Goal: Task Accomplishment & Management: Manage account settings

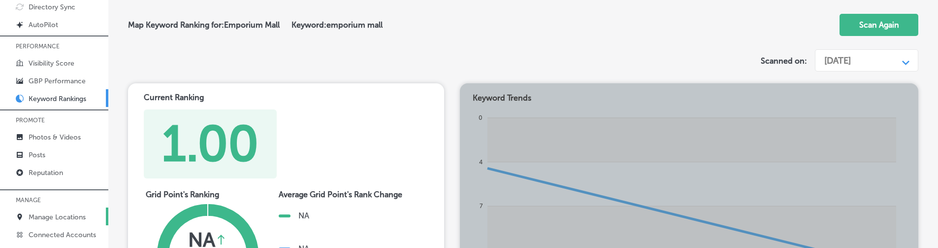
click at [82, 221] on p "Manage Locations" at bounding box center [57, 217] width 57 height 8
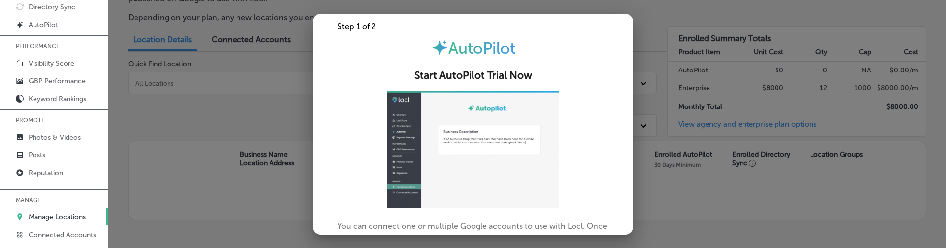
click at [219, 133] on div at bounding box center [473, 124] width 946 height 248
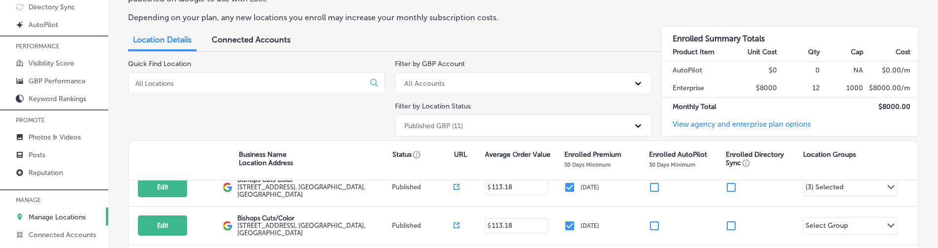
click at [431, 117] on div "Published GBP (11)" at bounding box center [523, 125] width 257 height 22
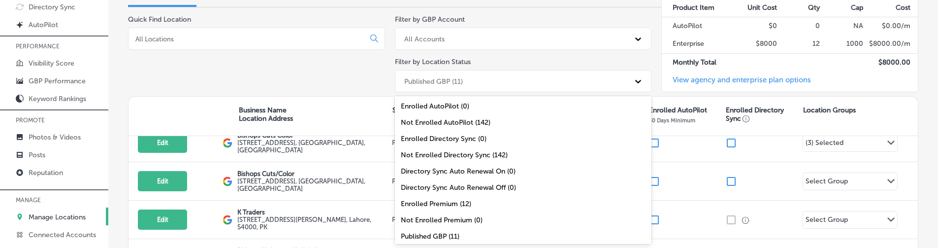
scroll to position [35, 0]
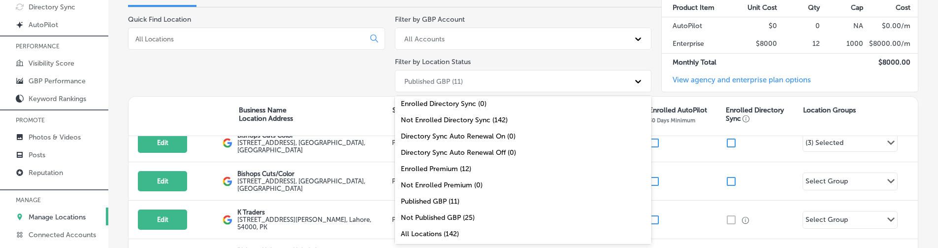
click at [438, 236] on div "All Locations (142)" at bounding box center [523, 234] width 257 height 16
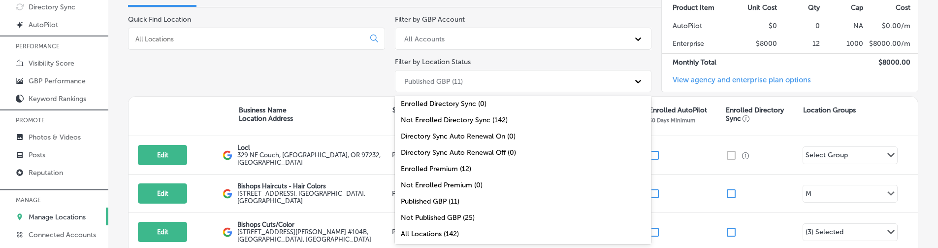
scroll to position [39, 0]
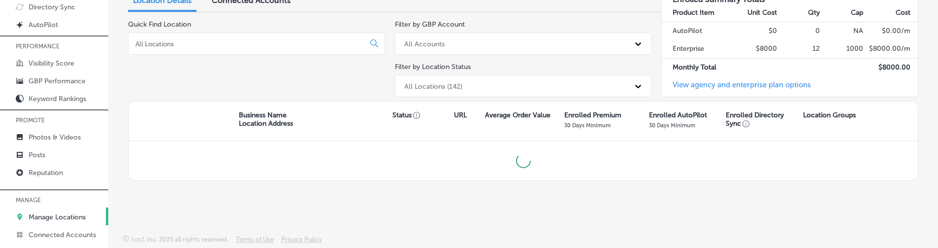
click at [306, 88] on div "Quick Find Location" at bounding box center [256, 60] width 257 height 81
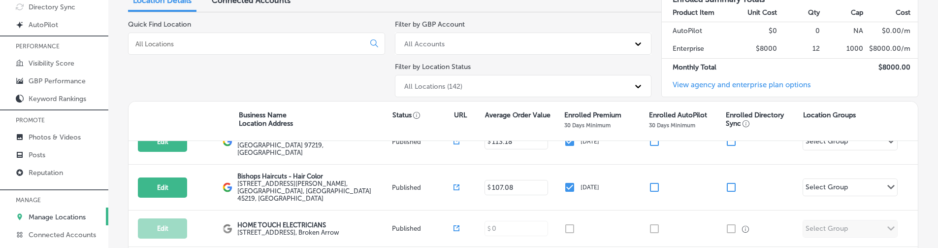
scroll to position [473, 0]
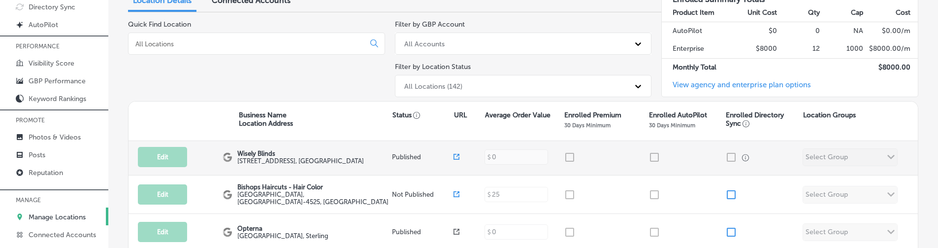
scroll to position [551, 0]
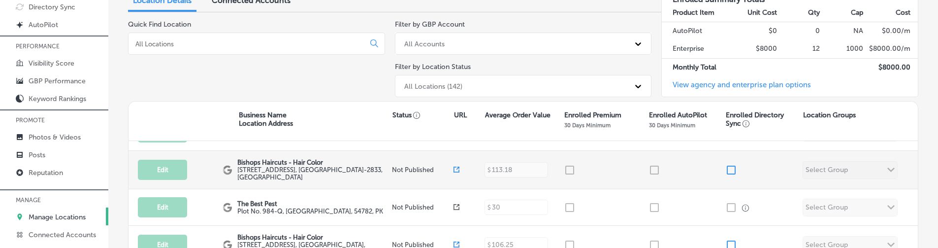
scroll to position [636, 0]
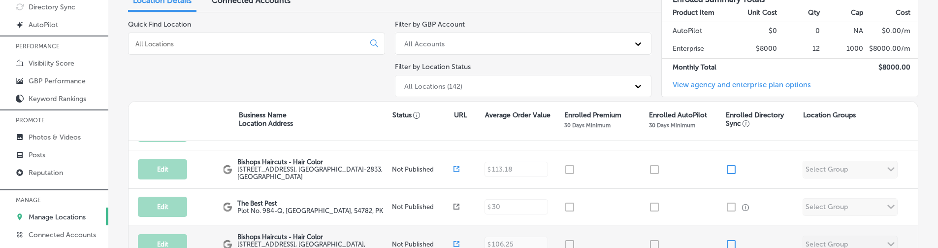
click at [454, 239] on span at bounding box center [457, 243] width 6 height 9
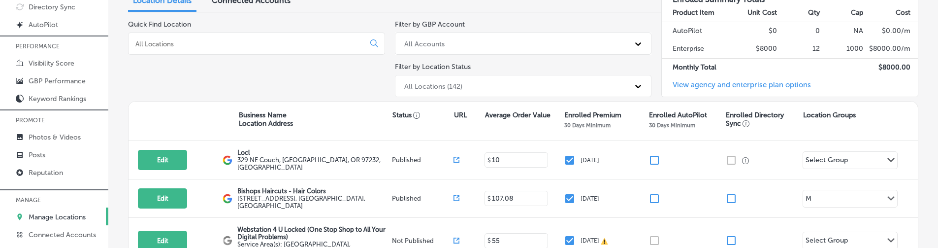
click at [470, 81] on div "All Locations (142)" at bounding box center [514, 86] width 230 height 16
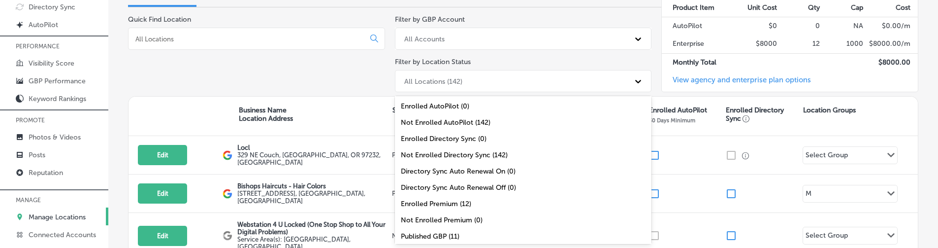
scroll to position [35, 0]
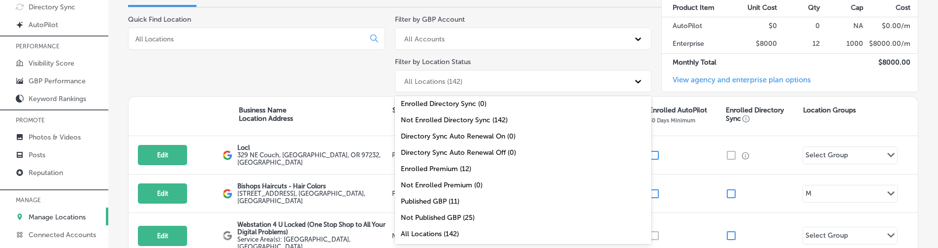
click at [441, 220] on div "Not Published GBP (25)" at bounding box center [523, 217] width 257 height 16
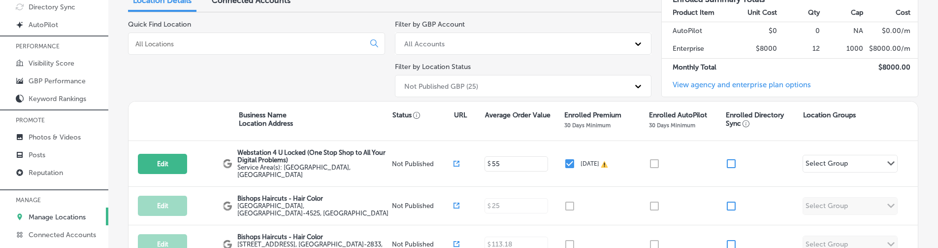
scroll to position [44, 0]
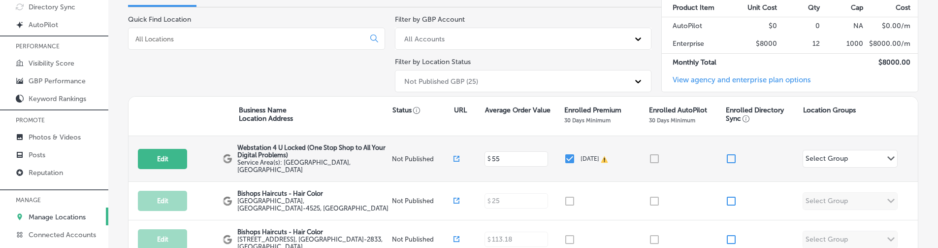
click at [456, 156] on icon at bounding box center [457, 157] width 3 height 3
click at [454, 156] on icon at bounding box center [457, 159] width 6 height 6
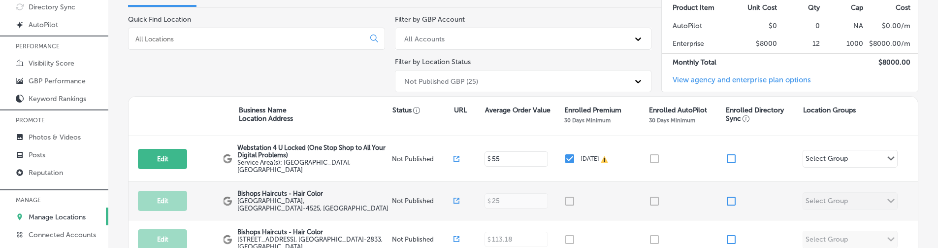
click at [454, 197] on icon at bounding box center [457, 200] width 6 height 6
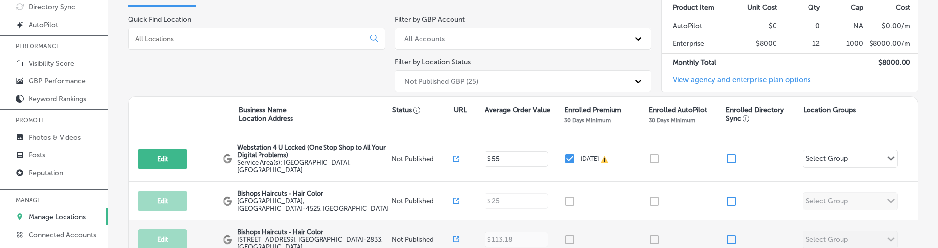
click at [456, 236] on icon at bounding box center [457, 237] width 3 height 3
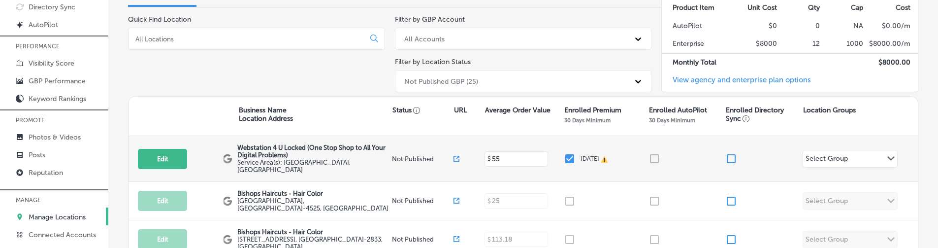
click at [454, 157] on icon at bounding box center [457, 159] width 6 height 6
click at [252, 144] on p "Webstation 4 U Locked (One Stop Shop to All Your Digital Problems)" at bounding box center [313, 151] width 152 height 15
drag, startPoint x: 252, startPoint y: 144, endPoint x: 300, endPoint y: 145, distance: 48.3
click at [300, 145] on p "Webstation 4 U Locked (One Stop Shop to All Your Digital Problems)" at bounding box center [313, 151] width 152 height 15
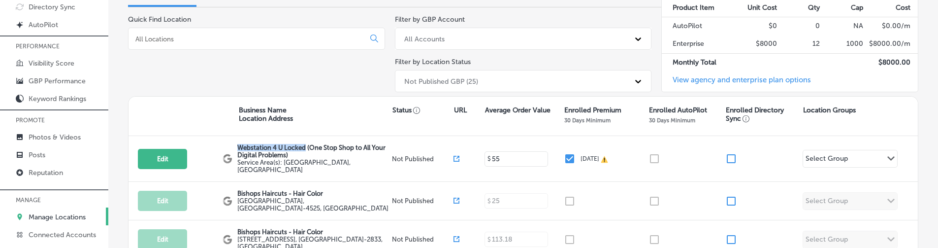
copy p "Webstation 4 U Locked"
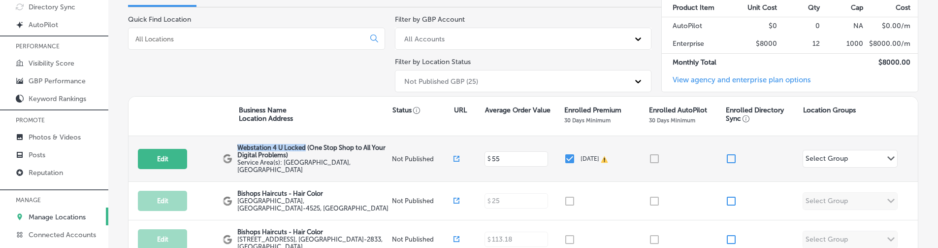
scroll to position [0, 0]
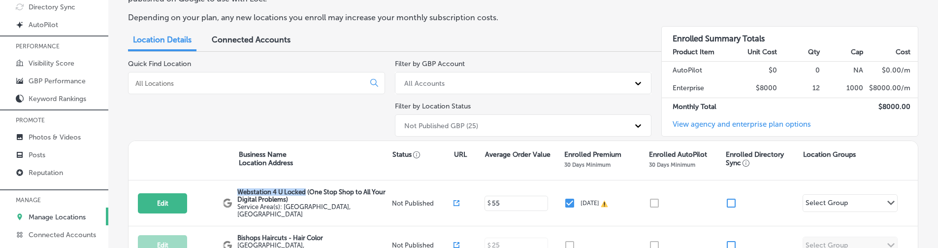
copy p "Webstation 4 U Locked"
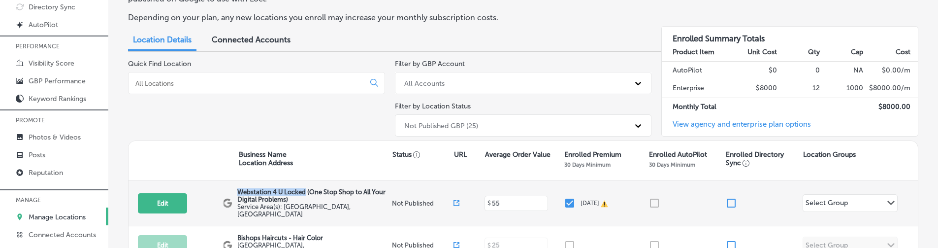
click at [253, 189] on p "Webstation 4 U Locked (One Stop Shop to All Your Digital Problems)" at bounding box center [313, 195] width 152 height 15
drag, startPoint x: 253, startPoint y: 189, endPoint x: 286, endPoint y: 198, distance: 33.8
click at [286, 198] on p "Webstation 4 U Locked (One Stop Shop to All Your Digital Problems)" at bounding box center [313, 195] width 152 height 15
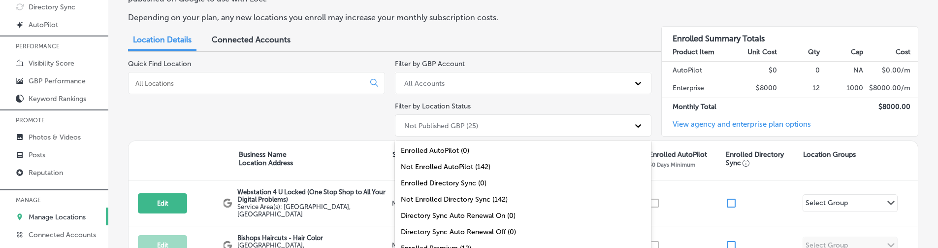
click at [473, 132] on div "option Not Published GBP (25), selected. option Not Enrolled AutoPilot (142) fo…" at bounding box center [523, 125] width 257 height 22
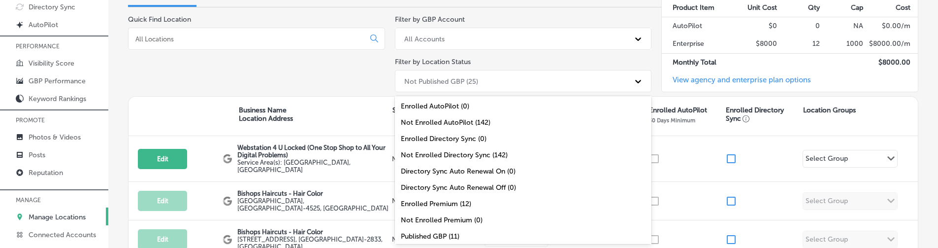
scroll to position [35, 0]
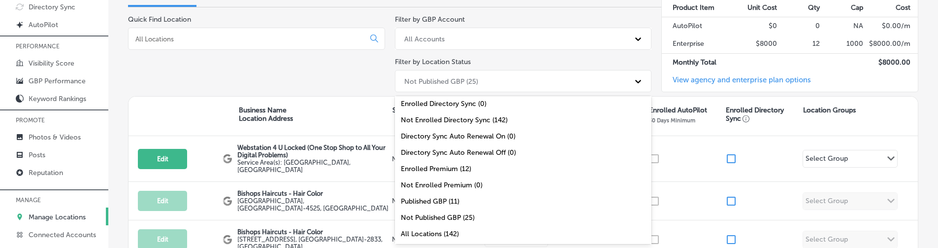
click at [440, 203] on div "Published GBP (11)" at bounding box center [523, 201] width 257 height 16
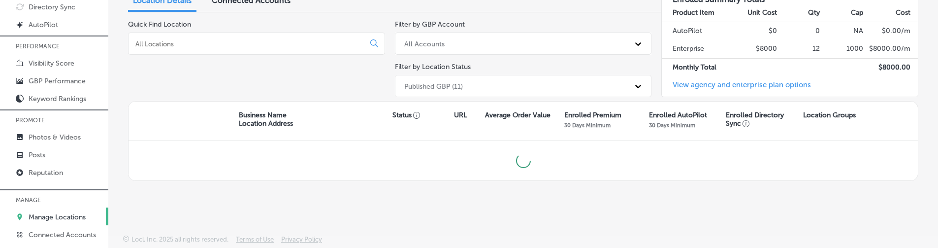
scroll to position [44, 0]
